Goal: Task Accomplishment & Management: Use online tool/utility

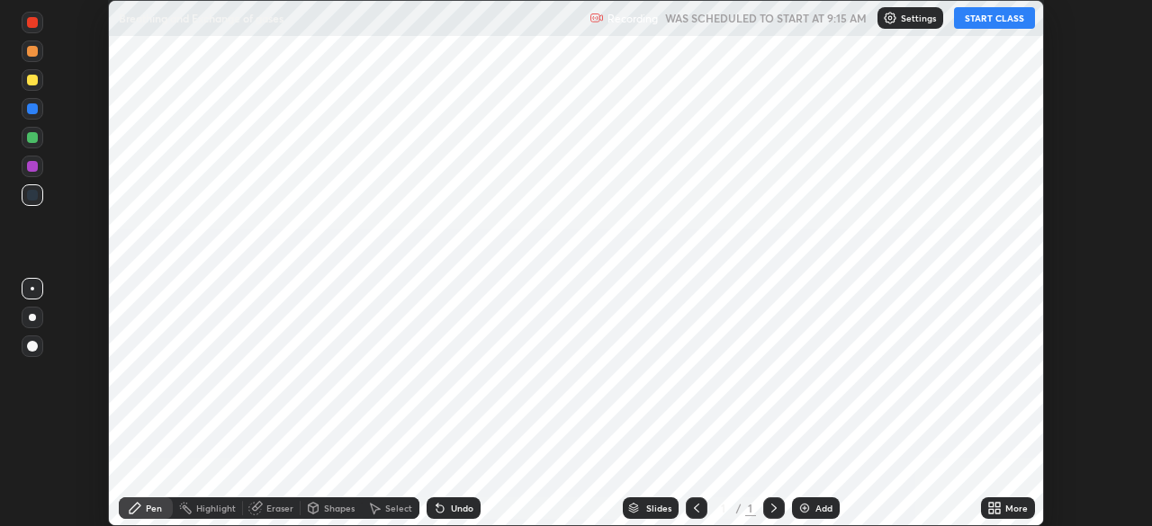
scroll to position [526, 1151]
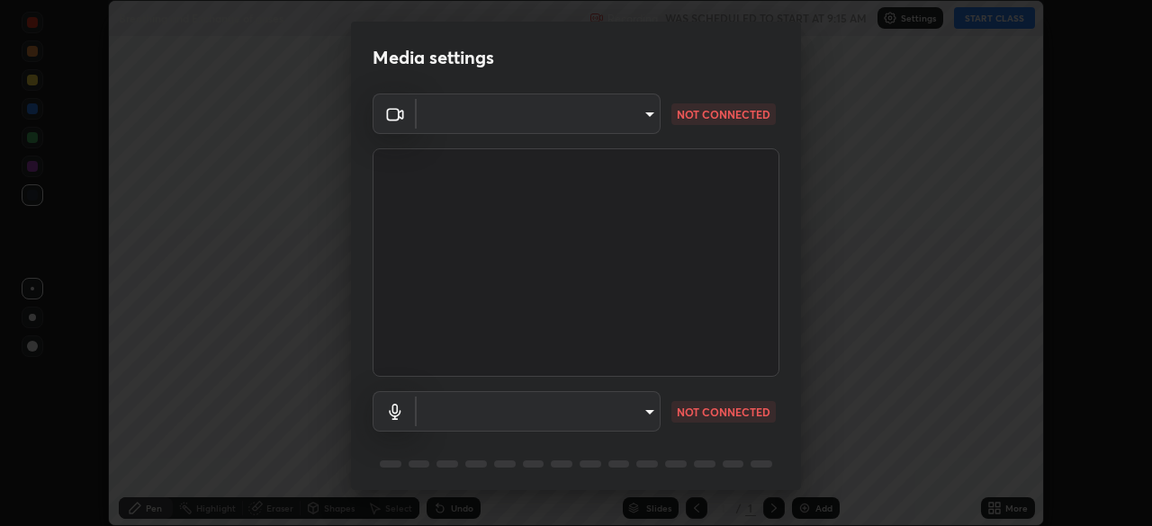
type input "bbfd6cf7026d504dd468edf870e60777175f15071da0e6f82e0d5b970fd68df4"
type input "b1bab7d63859cab71b7881bf805662d78c3c5fc770a40798e2f916984892b12a"
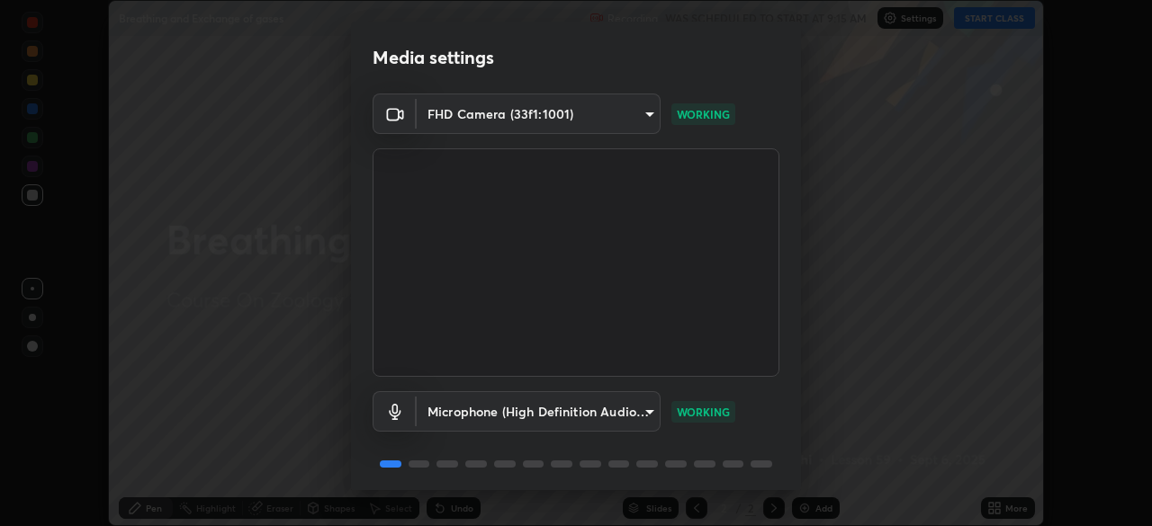
scroll to position [64, 0]
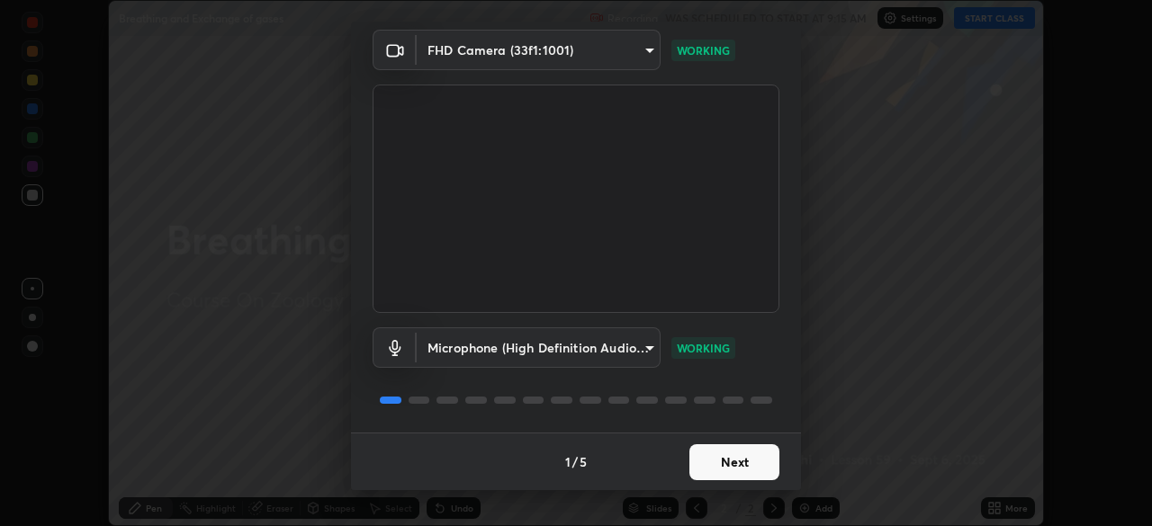
click at [712, 459] on button "Next" at bounding box center [734, 462] width 90 height 36
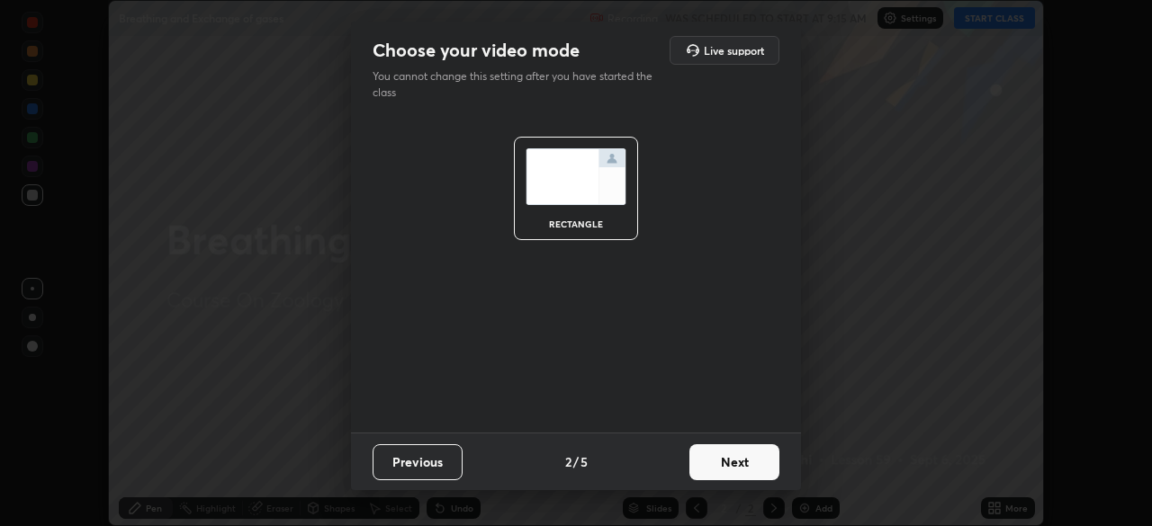
click at [723, 459] on button "Next" at bounding box center [734, 462] width 90 height 36
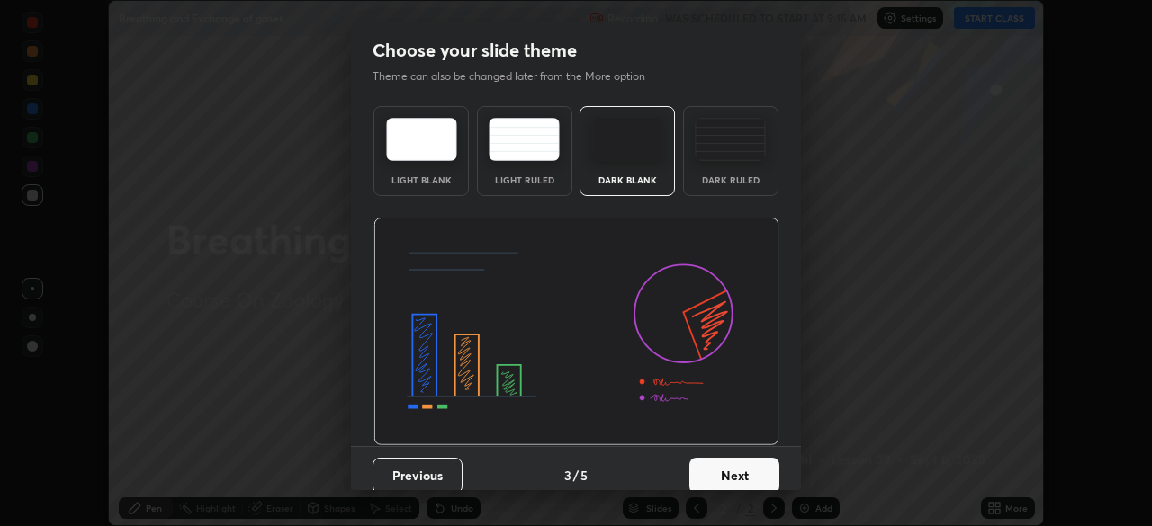
click at [723, 462] on button "Next" at bounding box center [734, 476] width 90 height 36
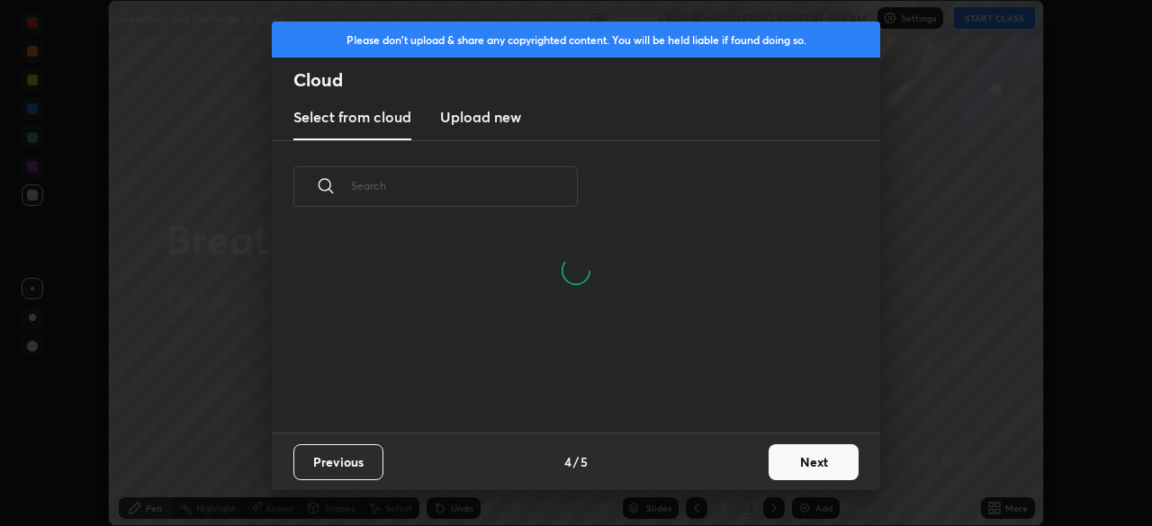
scroll to position [200, 578]
click at [790, 462] on button "Next" at bounding box center [813, 462] width 90 height 36
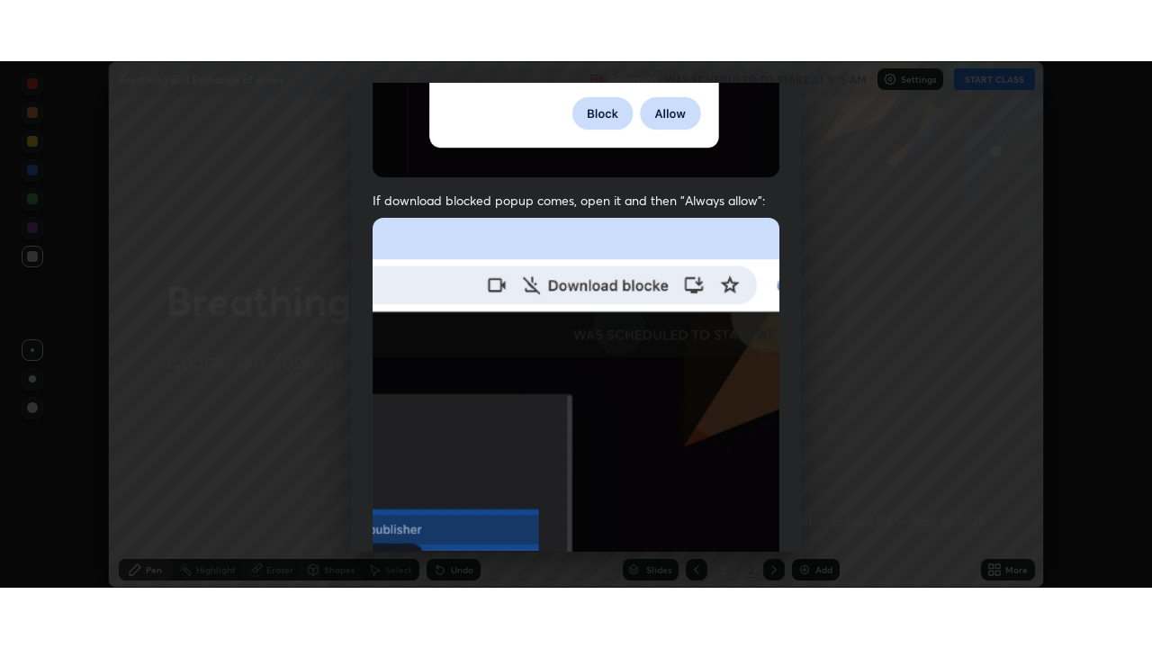
scroll to position [431, 0]
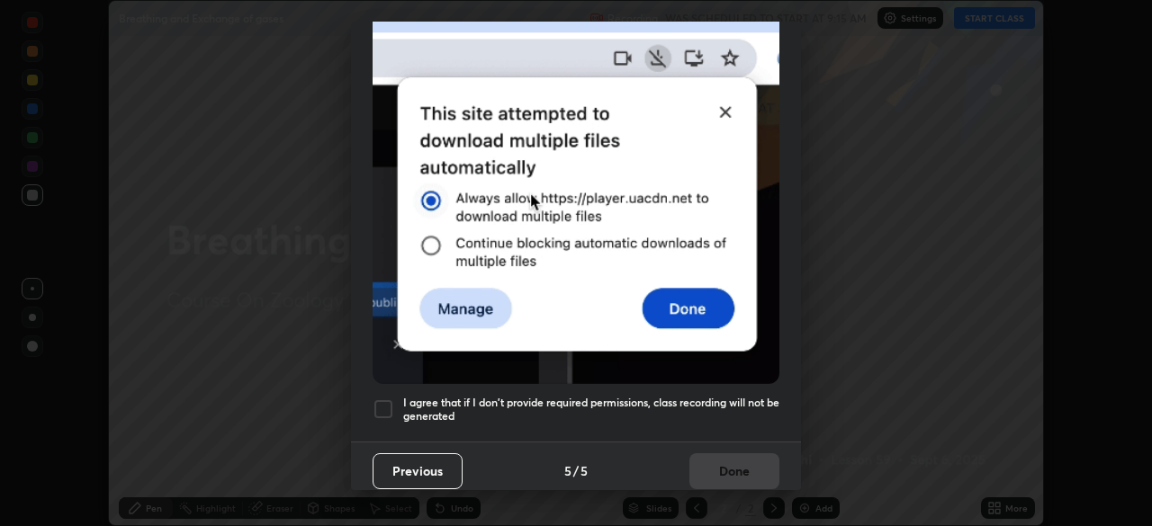
click at [381, 403] on div at bounding box center [383, 410] width 22 height 22
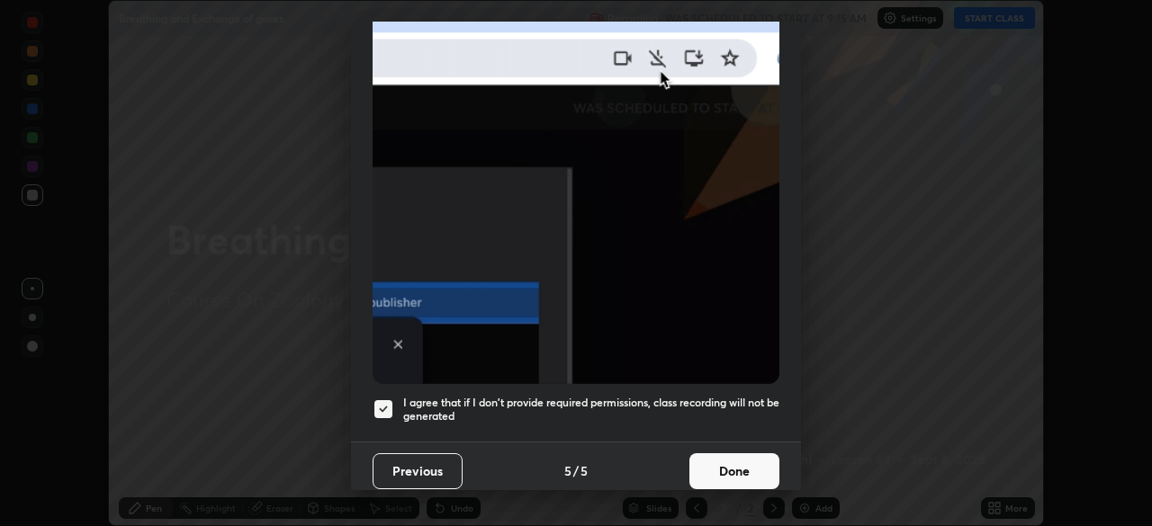
click at [729, 462] on button "Done" at bounding box center [734, 471] width 90 height 36
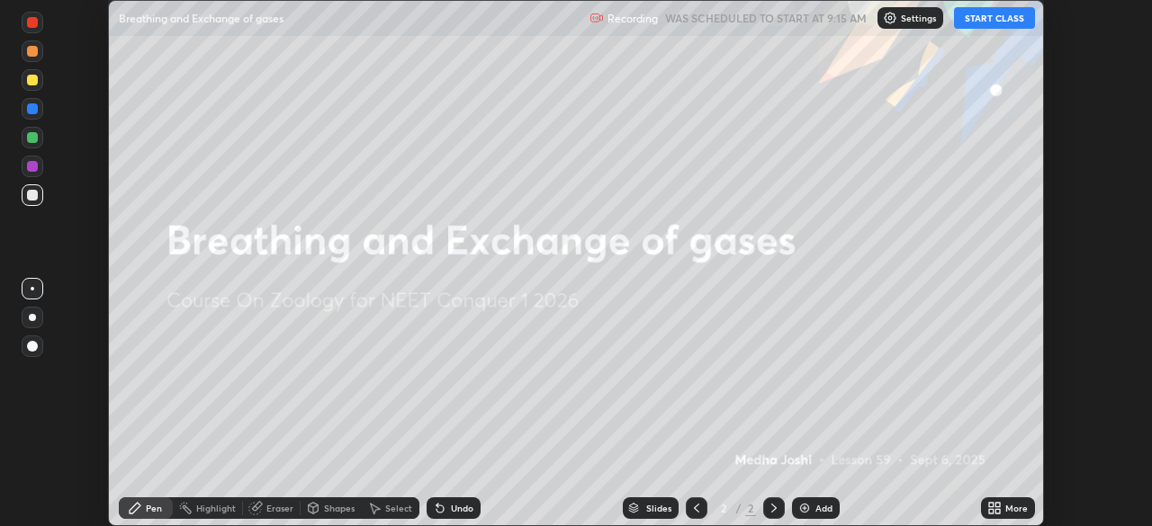
click at [982, 21] on button "START CLASS" at bounding box center [994, 18] width 81 height 22
click at [997, 505] on icon at bounding box center [997, 505] width 4 height 4
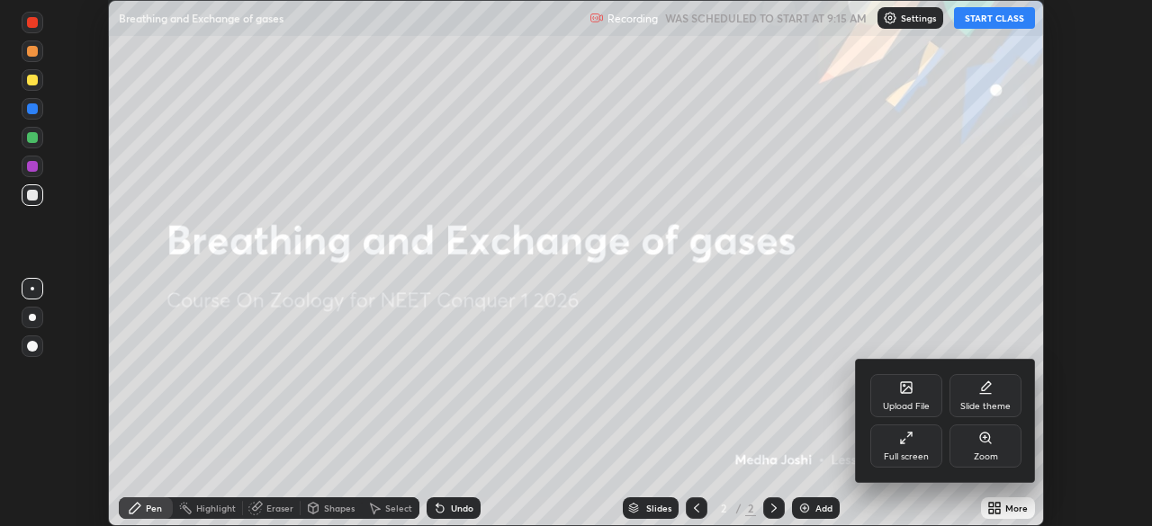
click at [903, 442] on icon at bounding box center [906, 438] width 14 height 14
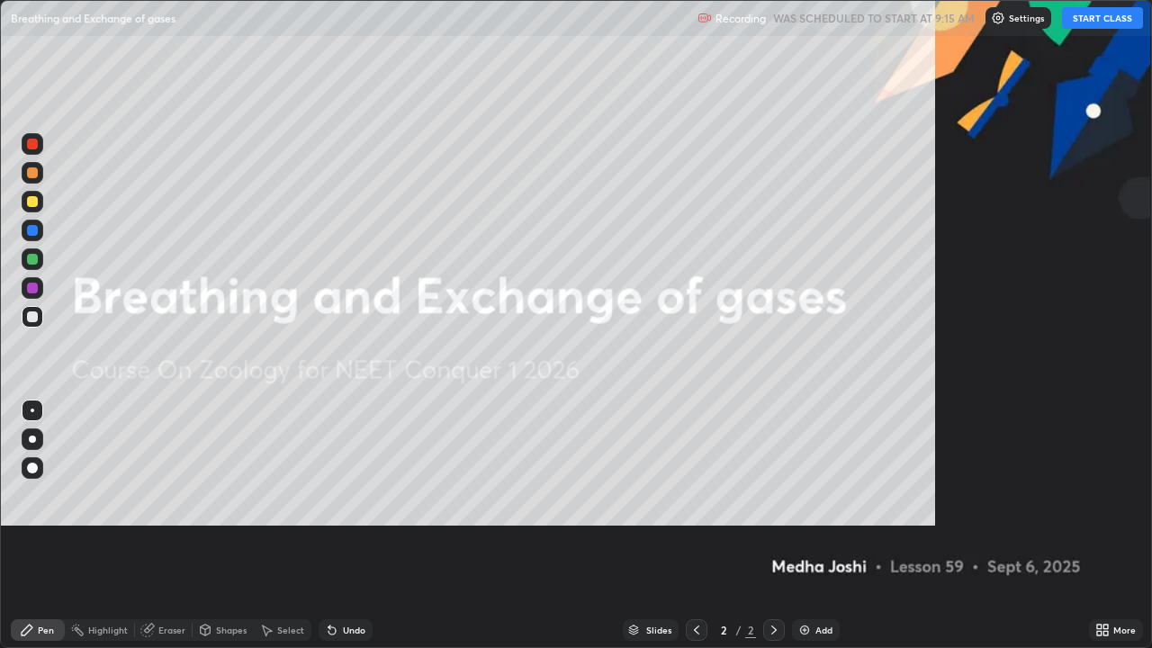
scroll to position [648, 1152]
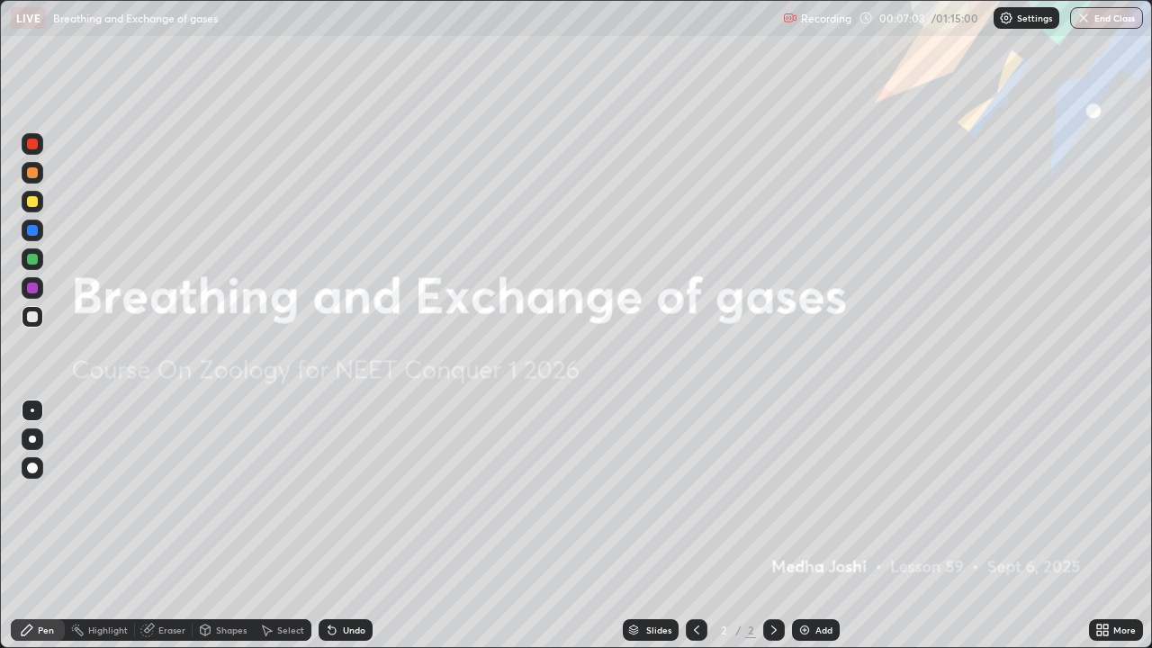
click at [815, 525] on div "Add" at bounding box center [823, 629] width 17 height 9
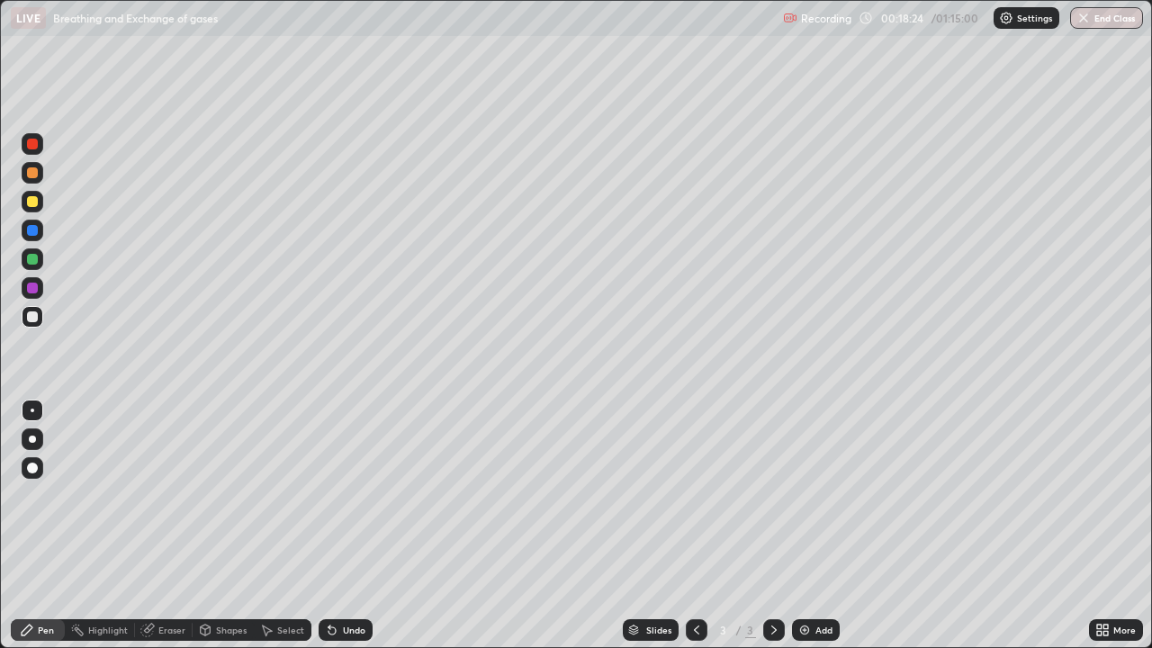
click at [815, 525] on div "Add" at bounding box center [823, 629] width 17 height 9
click at [31, 175] on div at bounding box center [32, 172] width 11 height 11
click at [33, 317] on div at bounding box center [32, 316] width 11 height 11
click at [36, 202] on div at bounding box center [32, 201] width 11 height 11
click at [344, 525] on div "Undo" at bounding box center [354, 629] width 22 height 9
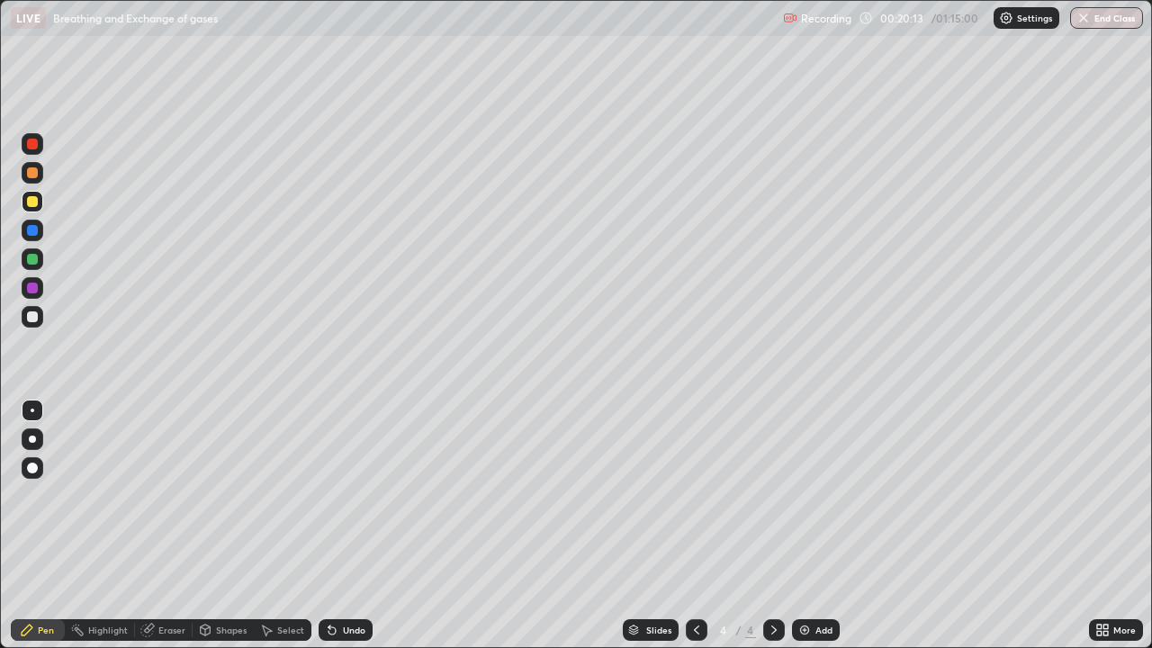
click at [346, 525] on div "Undo" at bounding box center [354, 629] width 22 height 9
click at [348, 525] on div "Undo" at bounding box center [354, 629] width 22 height 9
click at [345, 525] on div "Undo" at bounding box center [354, 629] width 22 height 9
click at [343, 525] on div "Undo" at bounding box center [354, 629] width 22 height 9
click at [339, 525] on div "Undo" at bounding box center [345, 630] width 54 height 22
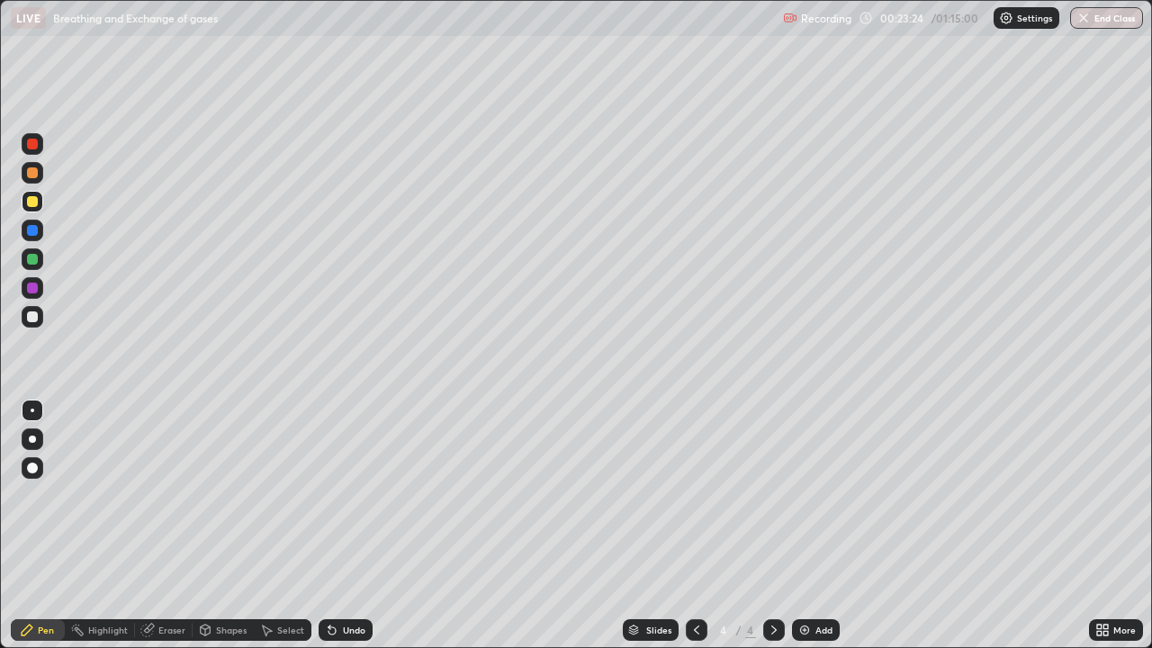
click at [41, 251] on div at bounding box center [33, 259] width 22 height 22
click at [30, 315] on div at bounding box center [32, 316] width 11 height 11
click at [31, 263] on div at bounding box center [32, 259] width 11 height 11
click at [35, 292] on div at bounding box center [32, 288] width 11 height 11
click at [27, 315] on div at bounding box center [32, 316] width 11 height 11
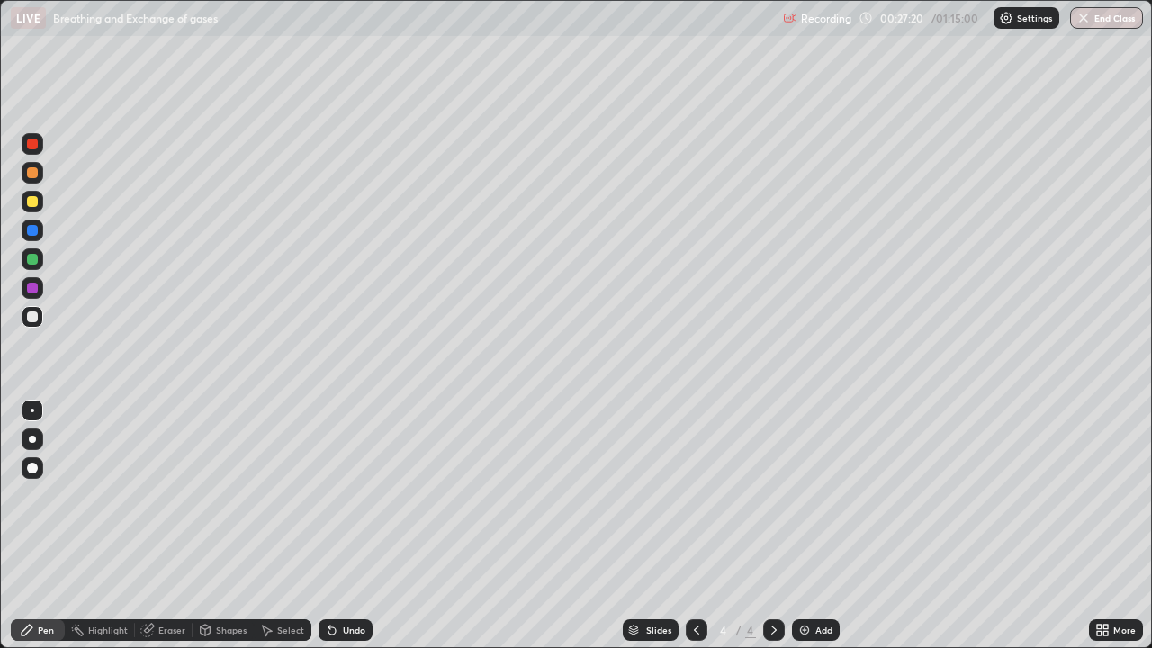
click at [31, 287] on div at bounding box center [32, 288] width 11 height 11
click at [31, 314] on div at bounding box center [32, 316] width 11 height 11
click at [29, 286] on div at bounding box center [32, 288] width 11 height 11
click at [32, 319] on div at bounding box center [32, 316] width 11 height 11
click at [33, 262] on div at bounding box center [32, 259] width 11 height 11
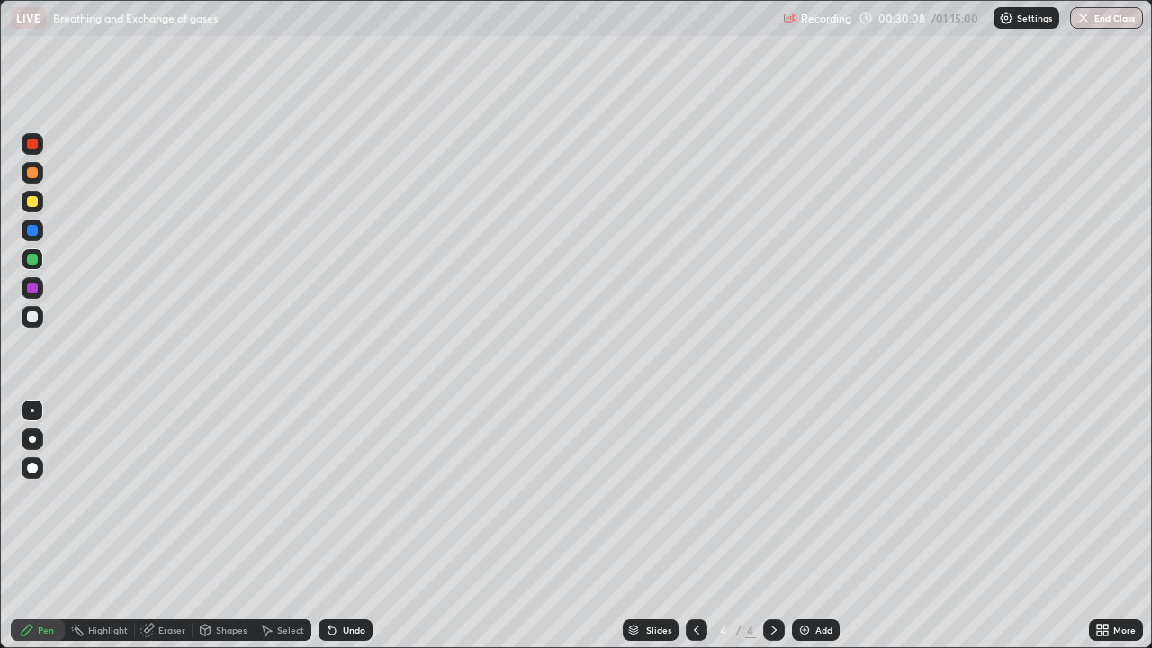
click at [30, 319] on div at bounding box center [32, 316] width 11 height 11
click at [34, 325] on div at bounding box center [33, 317] width 22 height 22
click at [26, 252] on div at bounding box center [33, 259] width 22 height 22
click at [33, 289] on div at bounding box center [32, 288] width 11 height 11
click at [34, 319] on div at bounding box center [32, 316] width 11 height 11
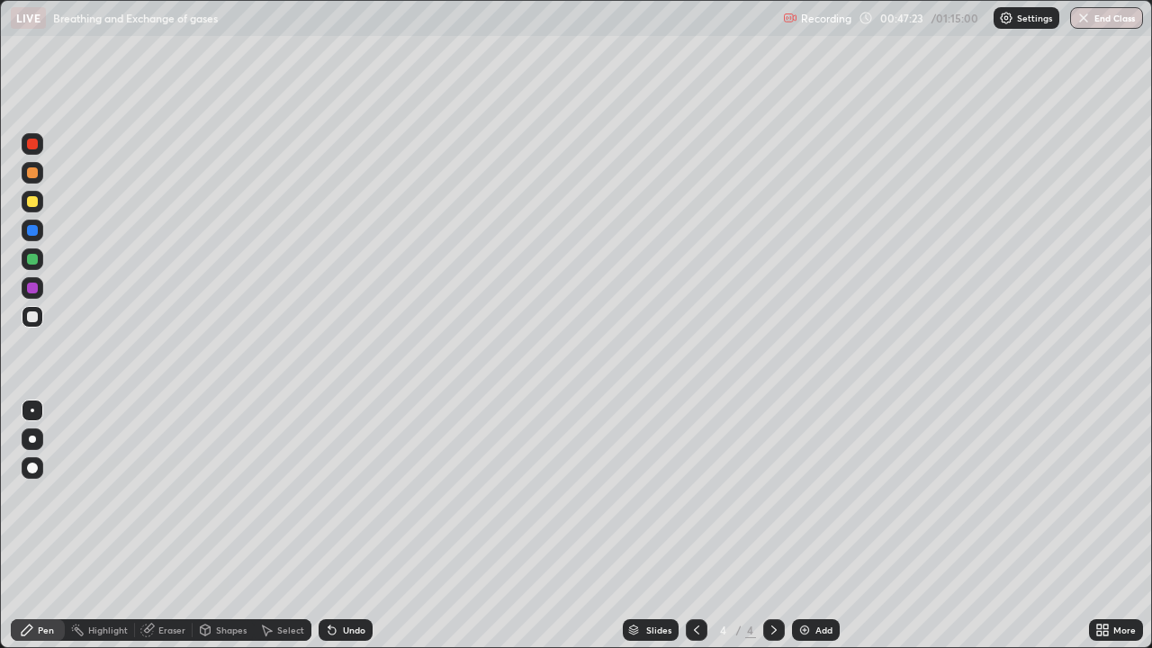
click at [810, 525] on div "Add" at bounding box center [816, 630] width 48 height 22
click at [31, 174] on div at bounding box center [32, 172] width 11 height 11
click at [34, 313] on div at bounding box center [32, 316] width 11 height 11
click at [351, 525] on div "Undo" at bounding box center [354, 629] width 22 height 9
click at [350, 525] on div "Undo" at bounding box center [345, 630] width 54 height 22
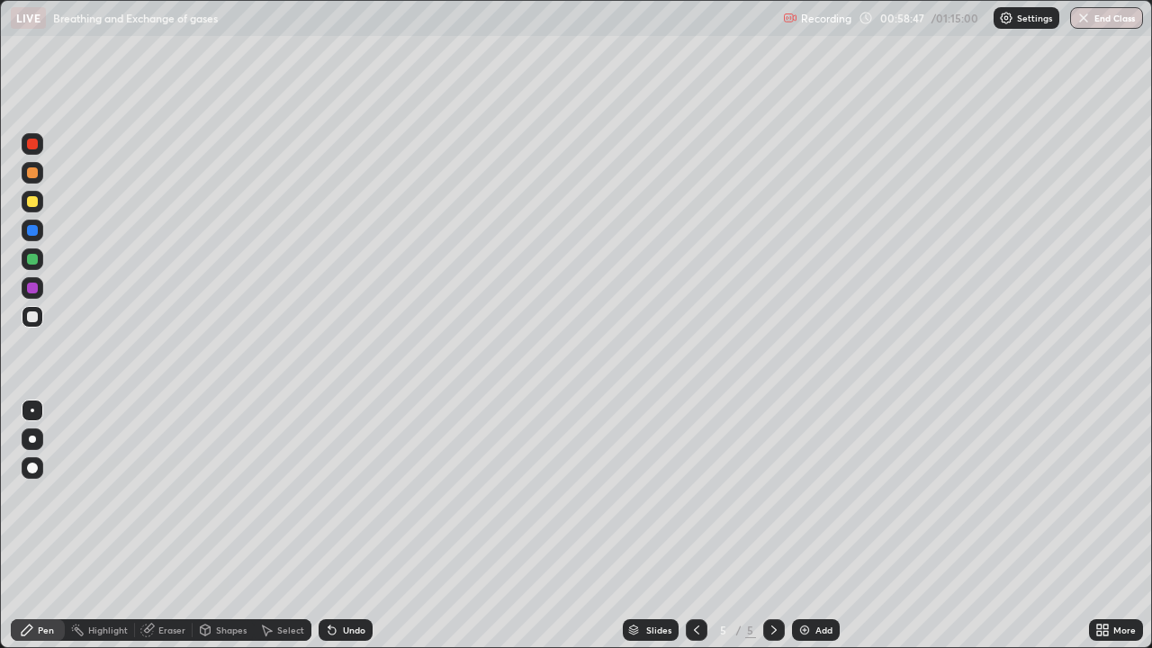
click at [822, 525] on div "Add" at bounding box center [823, 629] width 17 height 9
click at [31, 174] on div at bounding box center [32, 172] width 11 height 11
click at [40, 318] on div at bounding box center [33, 317] width 22 height 22
click at [31, 208] on div at bounding box center [33, 202] width 22 height 22
click at [352, 525] on div "Undo" at bounding box center [345, 630] width 54 height 22
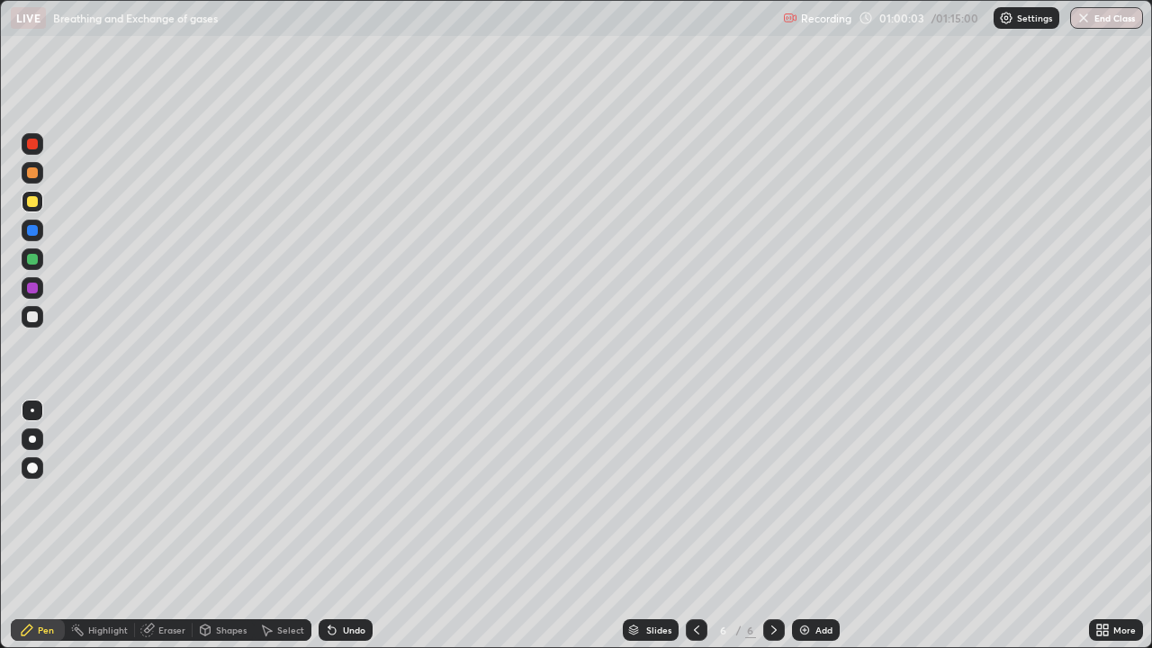
click at [29, 260] on div at bounding box center [32, 259] width 11 height 11
click at [345, 525] on div "Undo" at bounding box center [345, 630] width 54 height 22
click at [32, 208] on div at bounding box center [33, 202] width 22 height 22
click at [39, 318] on div at bounding box center [33, 317] width 22 height 22
click at [33, 201] on div at bounding box center [32, 201] width 11 height 11
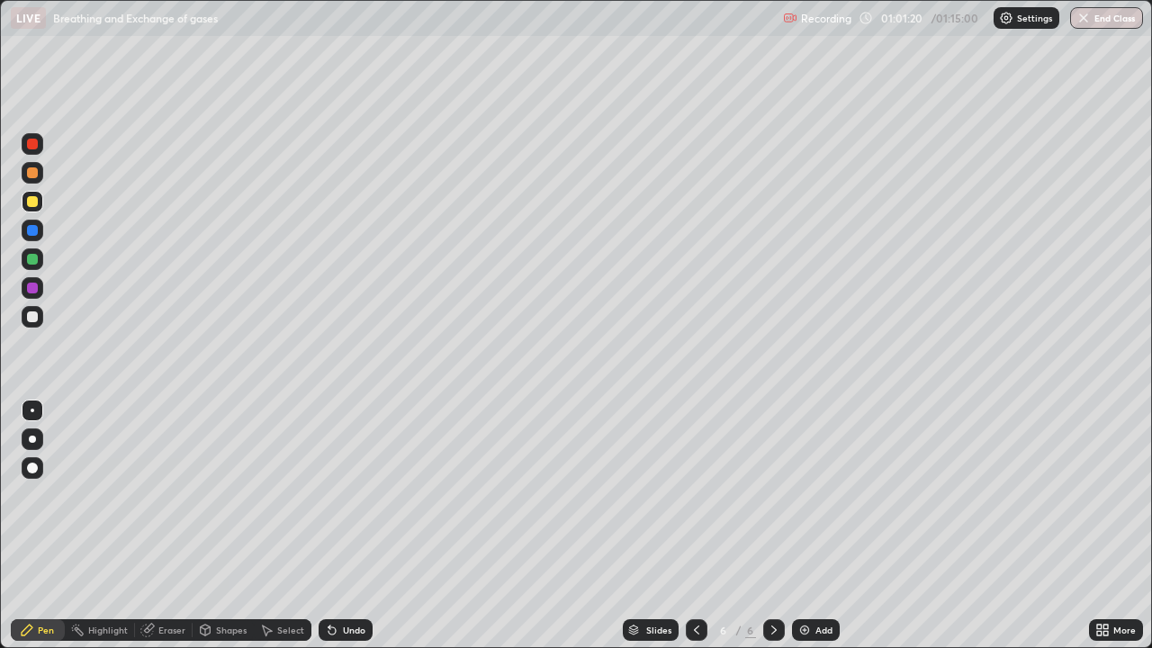
click at [30, 315] on div at bounding box center [32, 316] width 11 height 11
click at [35, 202] on div at bounding box center [32, 201] width 11 height 11
click at [347, 525] on div "Undo" at bounding box center [354, 629] width 22 height 9
click at [345, 525] on div "Undo" at bounding box center [354, 629] width 22 height 9
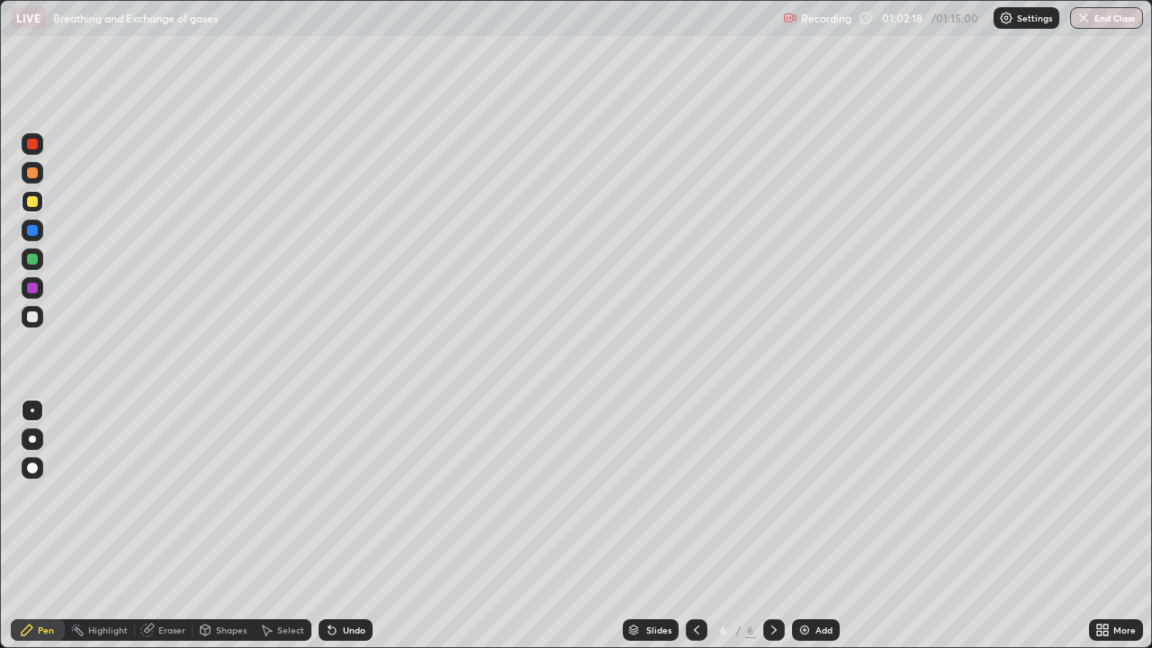
click at [34, 318] on div at bounding box center [32, 316] width 11 height 11
click at [821, 525] on div "Add" at bounding box center [823, 629] width 17 height 9
click at [692, 525] on icon at bounding box center [696, 630] width 14 height 14
click at [1090, 22] on button "End Class" at bounding box center [1106, 18] width 73 height 22
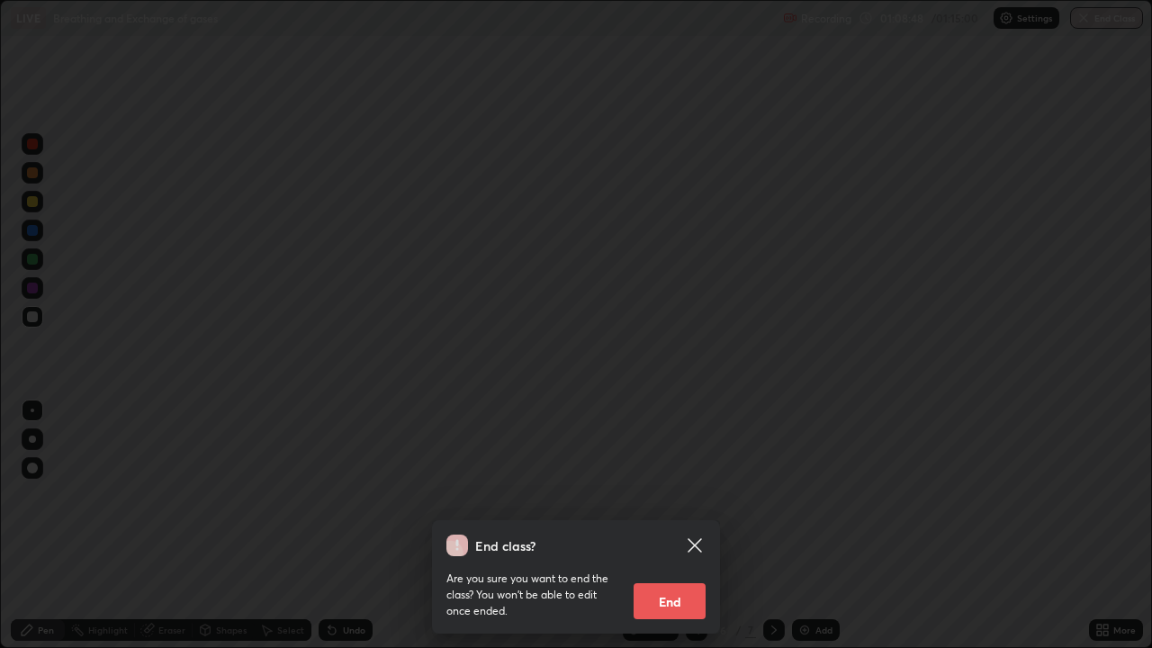
click at [666, 525] on button "End" at bounding box center [669, 601] width 72 height 36
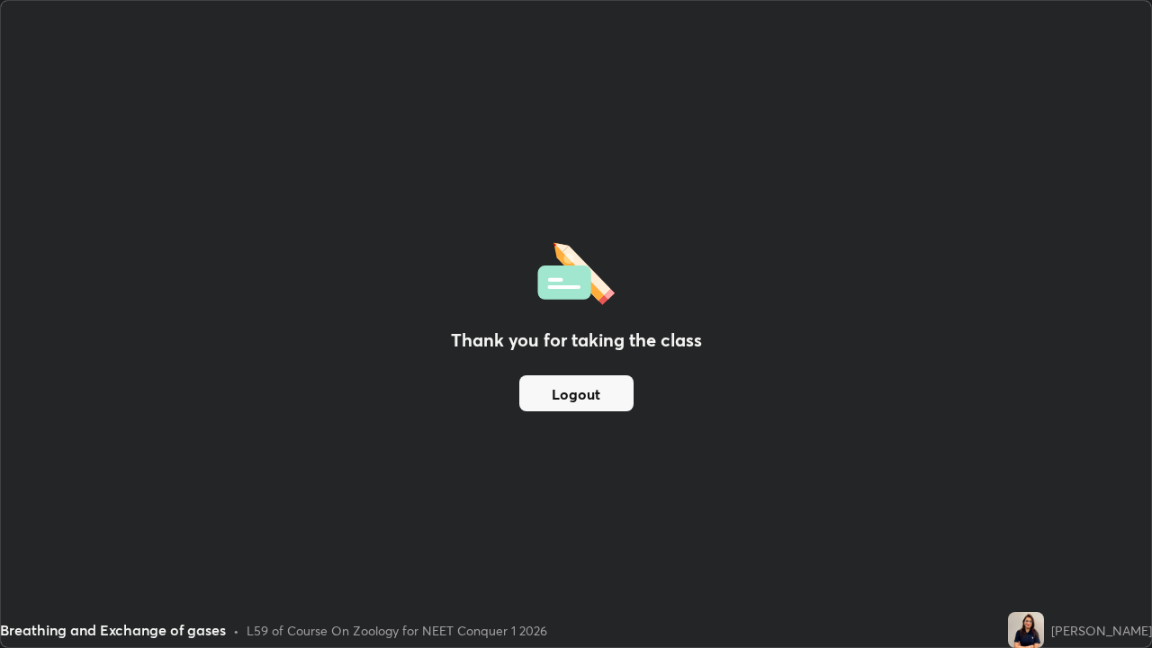
click at [601, 380] on button "Logout" at bounding box center [576, 393] width 114 height 36
